Goal: Contribute content

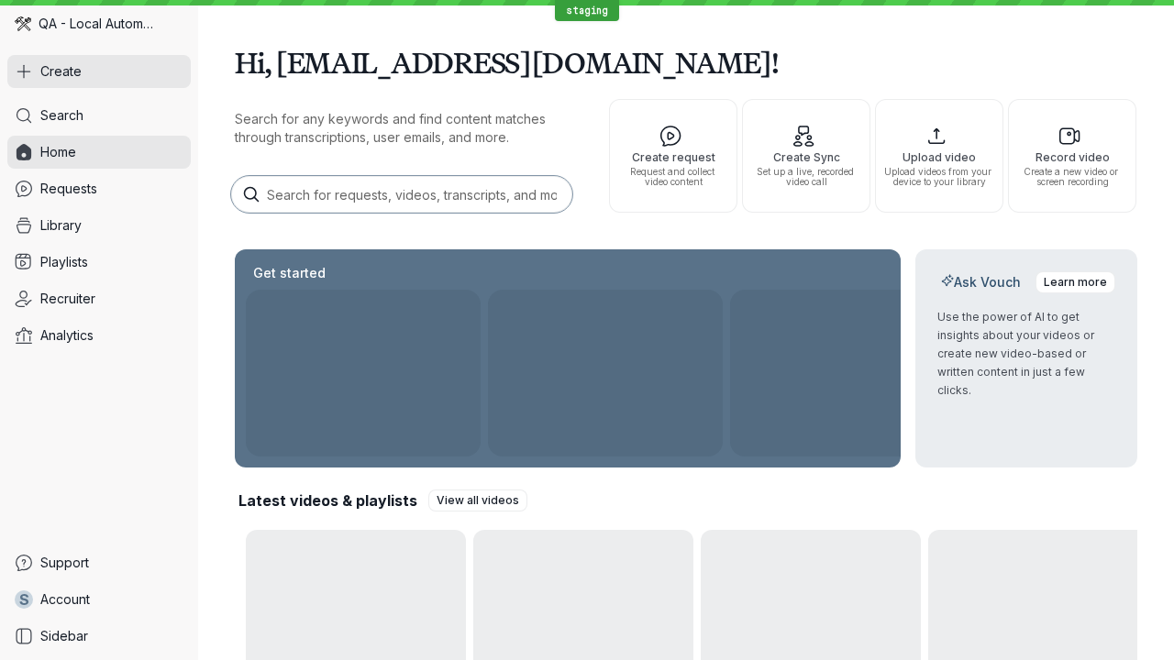
click at [99, 72] on button "Create" at bounding box center [98, 71] width 183 height 33
